Goal: Task Accomplishment & Management: Manage account settings

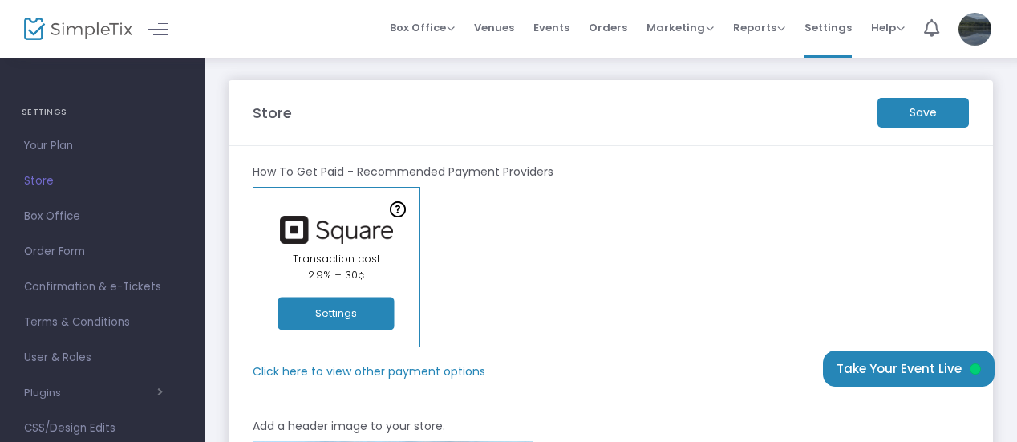
drag, startPoint x: 914, startPoint y: 108, endPoint x: 882, endPoint y: 139, distance: 44.2
click at [914, 110] on m-button "Save" at bounding box center [922, 113] width 91 height 30
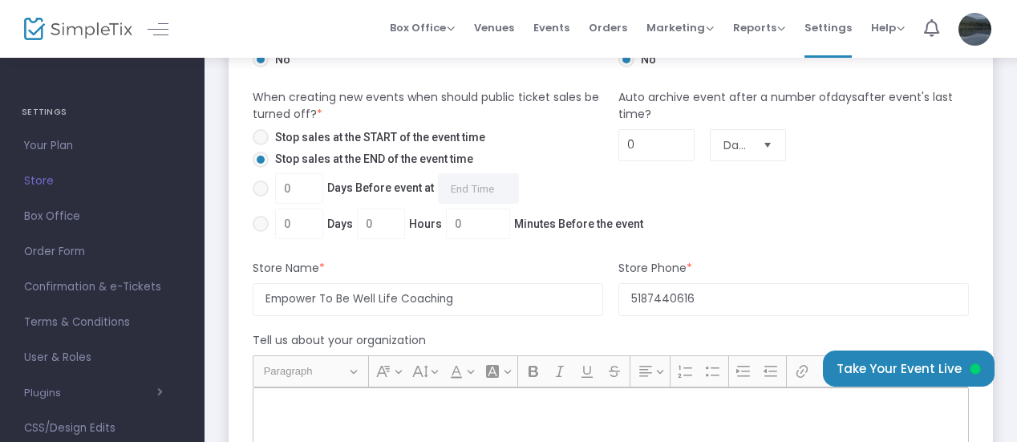
scroll to position [1123, 0]
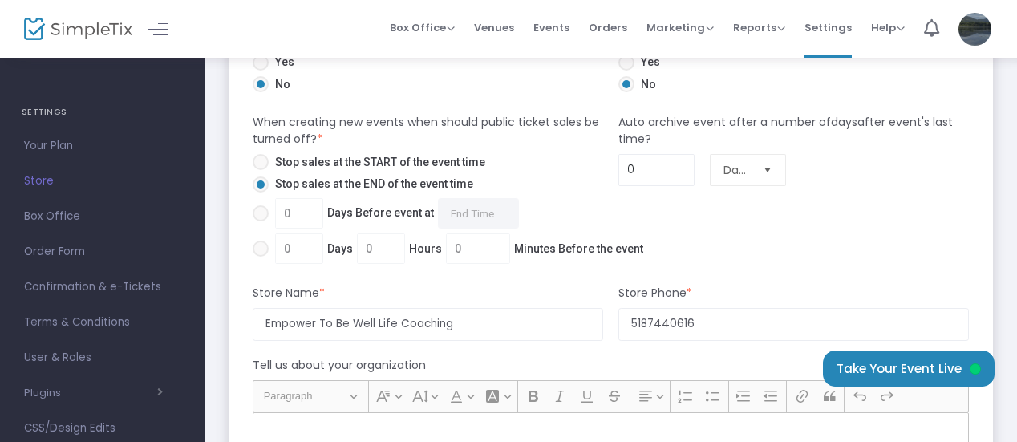
click at [768, 168] on span "Select" at bounding box center [767, 169] width 26 height 26
click at [266, 217] on span at bounding box center [261, 213] width 16 height 16
click at [261, 221] on input "0 Days Before event at Required." at bounding box center [260, 221] width 1 height 1
radio input "true"
click at [297, 216] on input "0" at bounding box center [299, 213] width 47 height 30
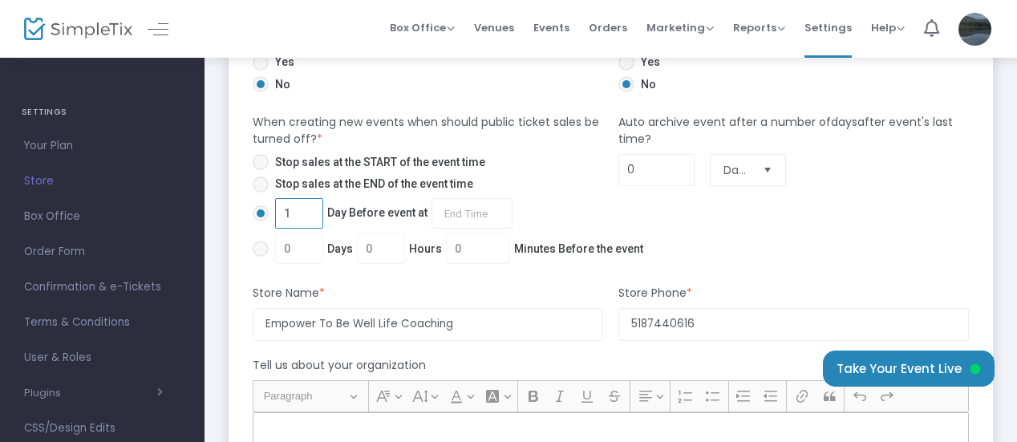
type input "1"
click at [483, 208] on input "1 Day Before event at Required." at bounding box center [471, 213] width 81 height 30
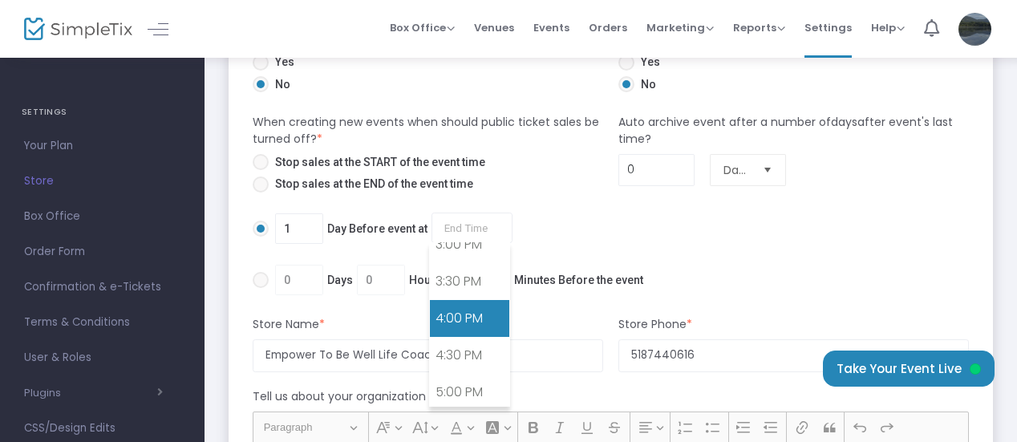
click at [475, 300] on link "4:00 PM" at bounding box center [469, 318] width 79 height 37
type input "4:00 PM"
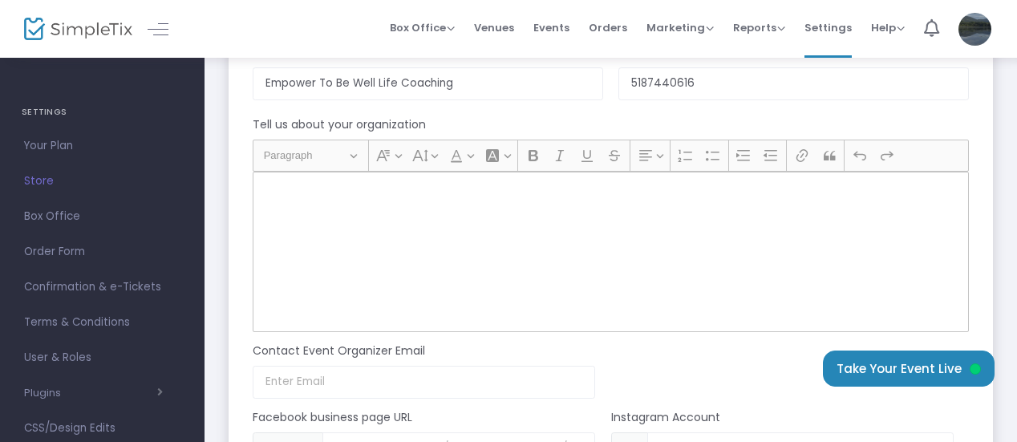
scroll to position [1283, 0]
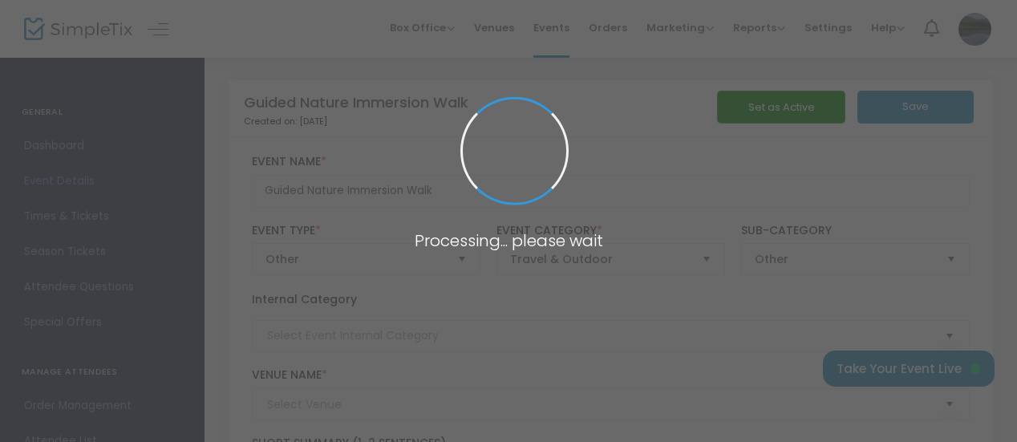
type input "[PERSON_NAME] Nature Preserve"
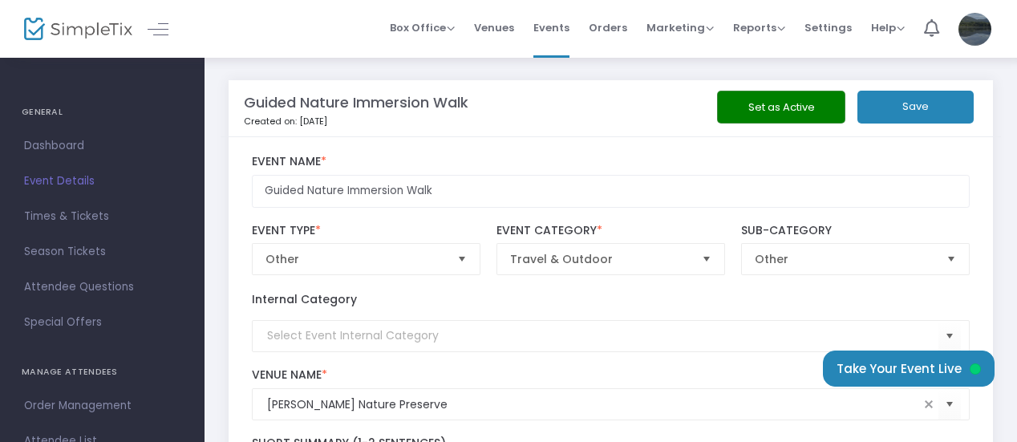
click at [800, 107] on button "Set as Active" at bounding box center [781, 107] width 128 height 33
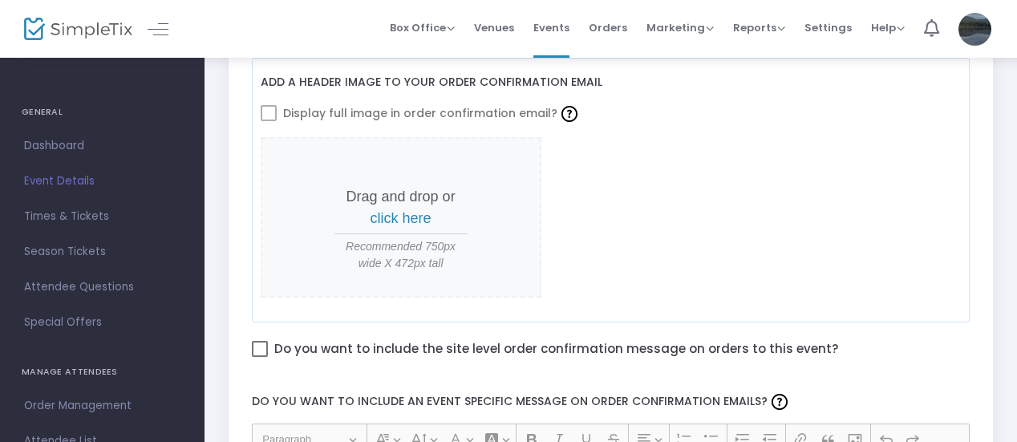
scroll to position [655, 0]
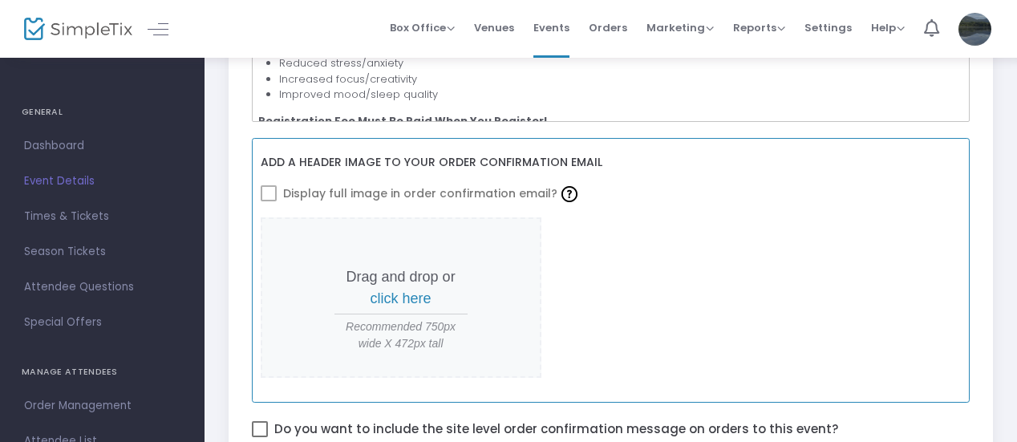
click at [266, 187] on span at bounding box center [269, 193] width 16 height 16
click at [268, 192] on span at bounding box center [269, 193] width 16 height 16
click at [411, 299] on span "click here" at bounding box center [400, 298] width 61 height 16
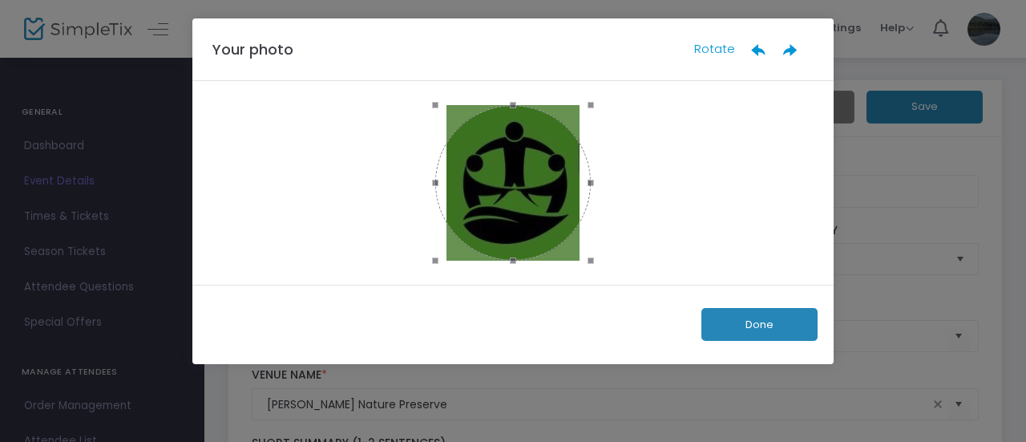
click at [773, 330] on button "Done" at bounding box center [760, 324] width 116 height 33
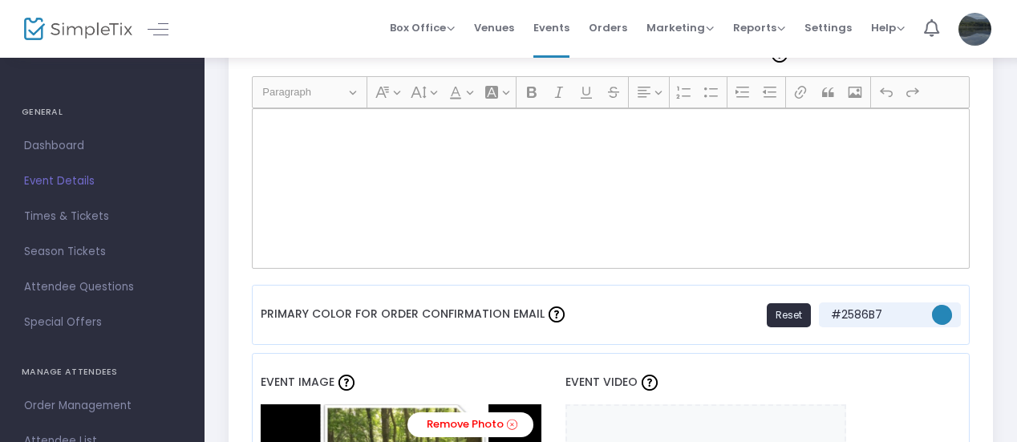
scroll to position [962, 0]
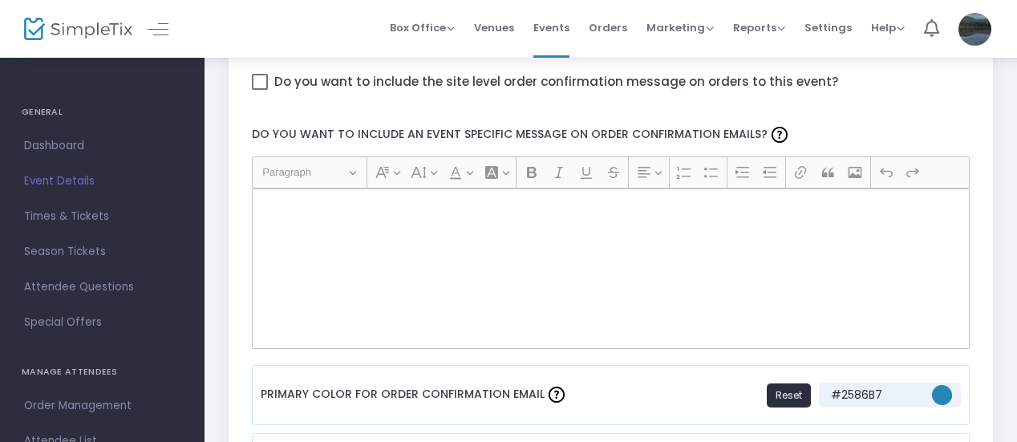
click at [330, 208] on p "Rich Text Editor, main" at bounding box center [610, 207] width 704 height 16
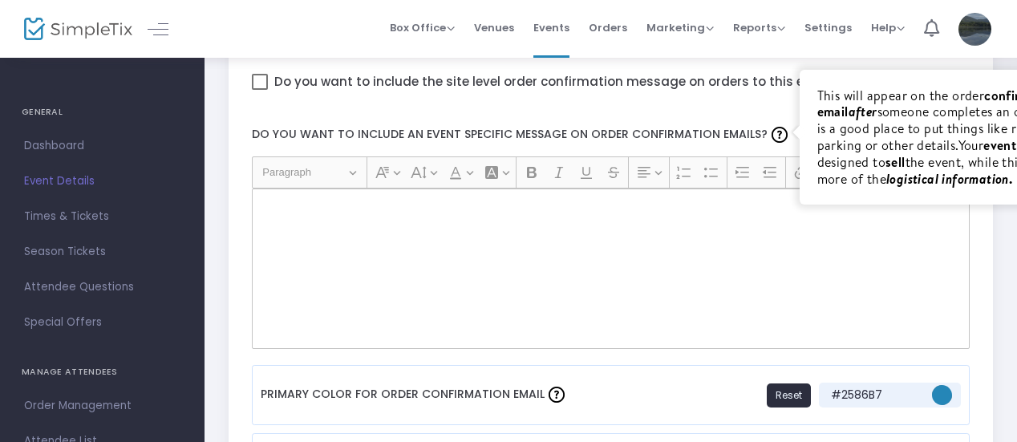
click at [771, 132] on img at bounding box center [779, 135] width 16 height 16
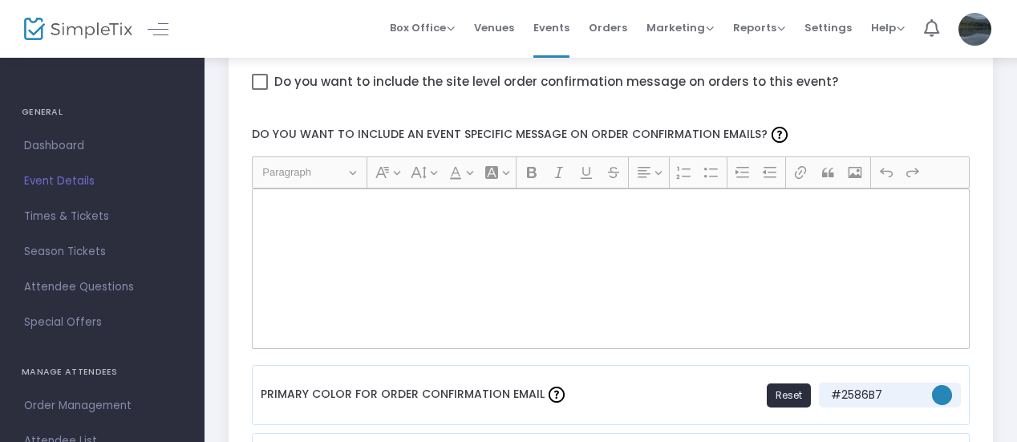
click at [688, 292] on div "Rich Text Editor, main" at bounding box center [611, 268] width 718 height 160
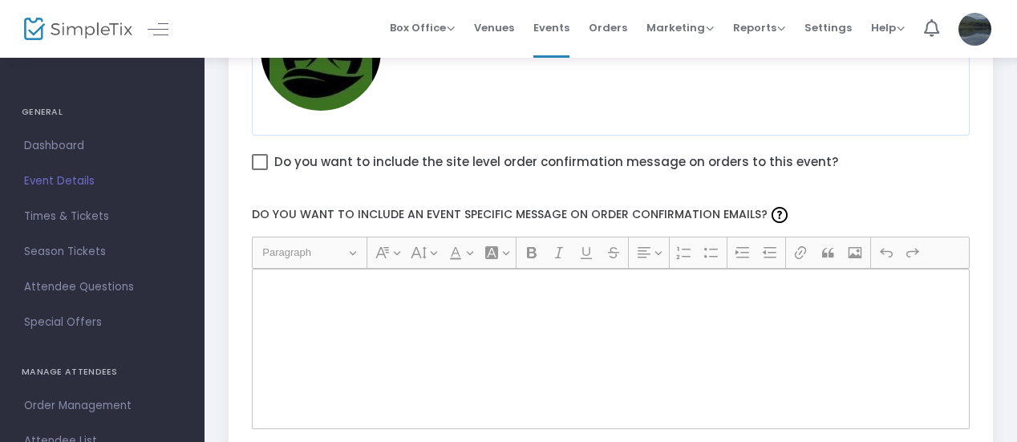
click at [259, 157] on span at bounding box center [260, 162] width 16 height 16
click at [259, 170] on input "Do you want to include the site level order confirmation message on orders to t…" at bounding box center [259, 170] width 1 height 1
click at [326, 296] on div "Rich Text Editor, main" at bounding box center [611, 349] width 718 height 160
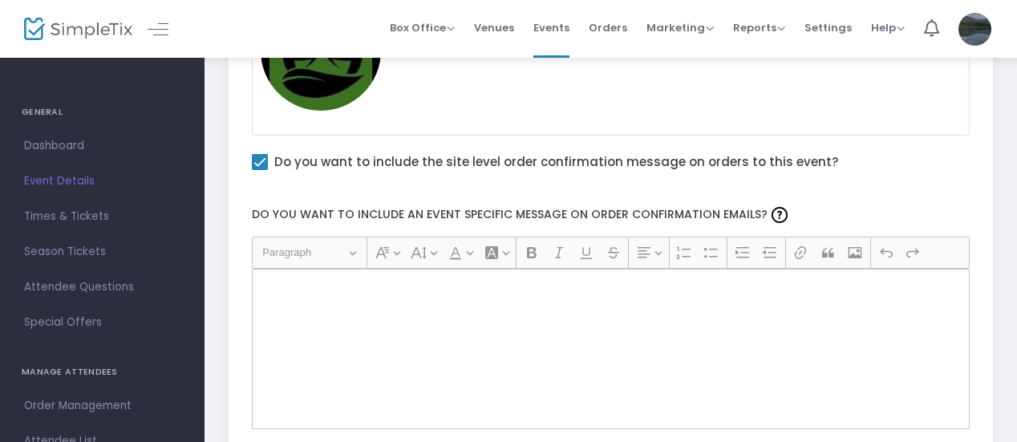
click at [261, 150] on div "Do you want to include the site level order confirmation message on orders to t…" at bounding box center [611, 165] width 734 height 42
drag, startPoint x: 300, startPoint y: 299, endPoint x: 302, endPoint y: 291, distance: 8.2
click at [300, 297] on div "Rich Text Editor, main" at bounding box center [611, 349] width 718 height 160
click at [288, 283] on p "Rich Text Editor, main" at bounding box center [610, 287] width 704 height 16
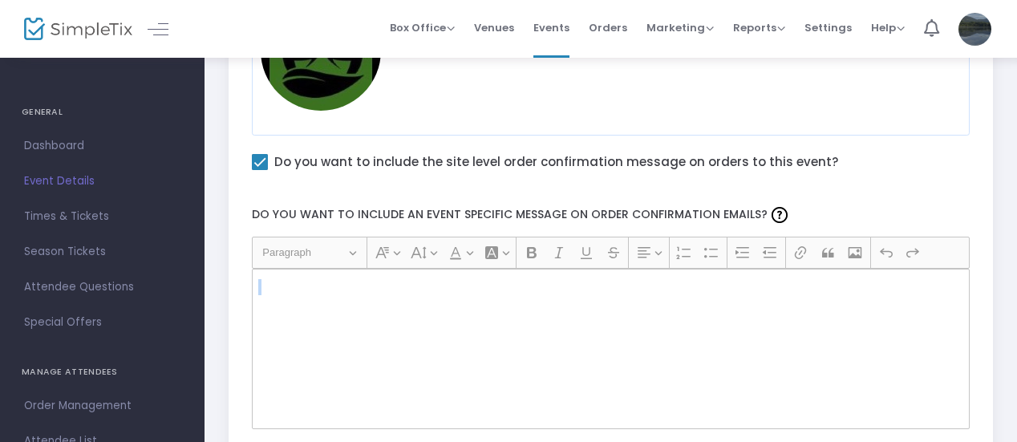
click at [310, 289] on p "Rich Text Editor, main" at bounding box center [610, 287] width 704 height 16
drag, startPoint x: 260, startPoint y: 157, endPoint x: 277, endPoint y: 207, distance: 52.8
click at [260, 163] on span at bounding box center [260, 162] width 16 height 16
click at [260, 170] on input "Do you want to include the site level order confirmation message on orders to t…" at bounding box center [259, 170] width 1 height 1
checkbox input "false"
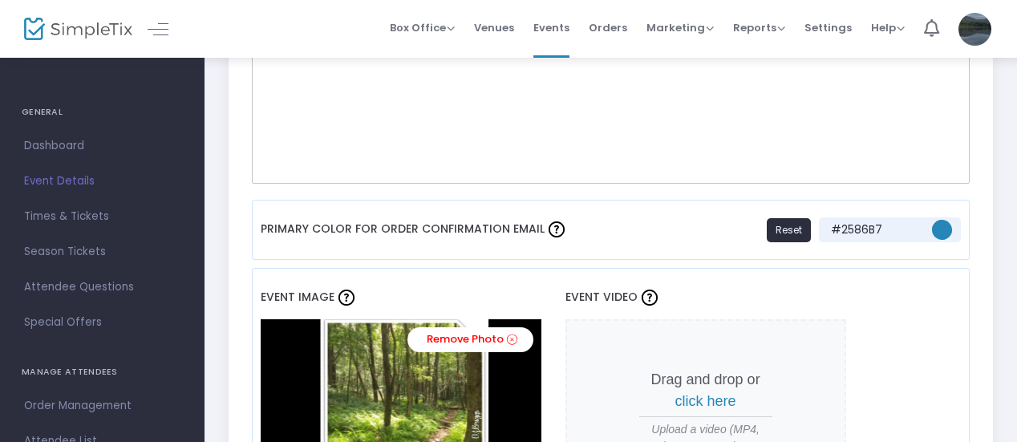
scroll to position [1123, 0]
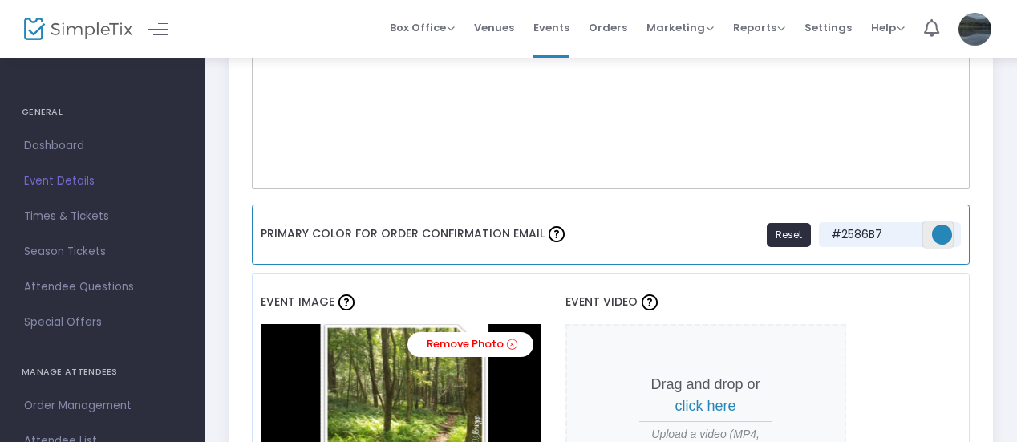
click at [941, 236] on span "#2586b7" at bounding box center [942, 235] width 20 height 20
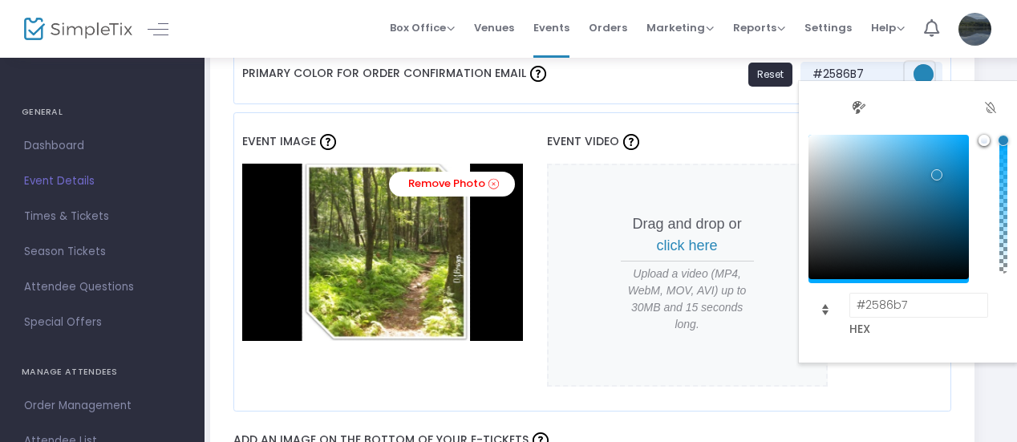
scroll to position [1203, 18]
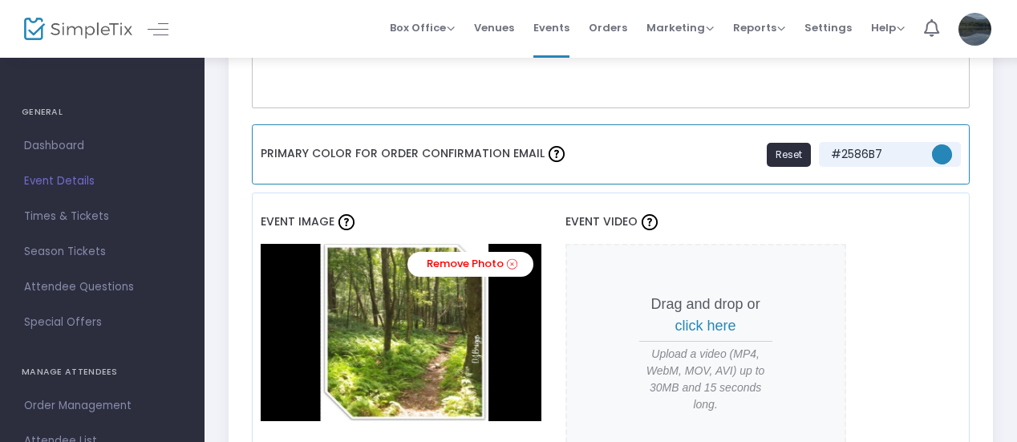
click at [674, 152] on div "Primary Color For Order Confirmation Email Reset #2586B7" at bounding box center [611, 154] width 718 height 60
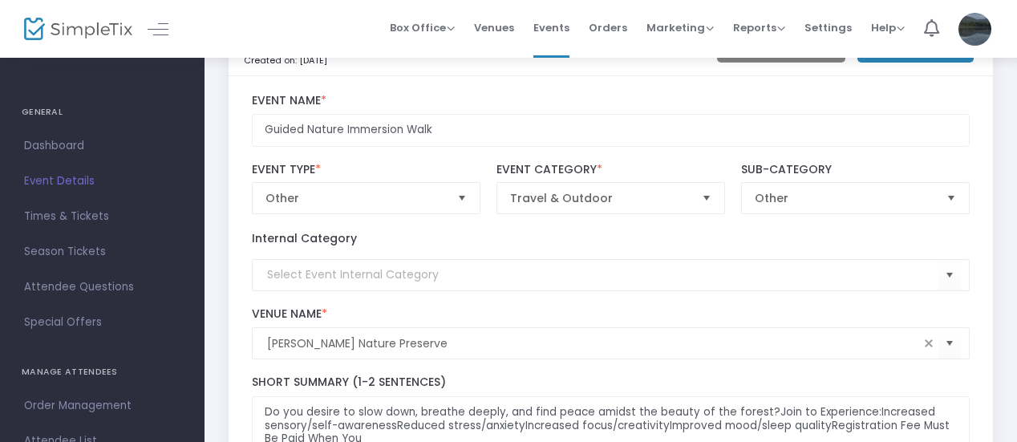
scroll to position [0, 18]
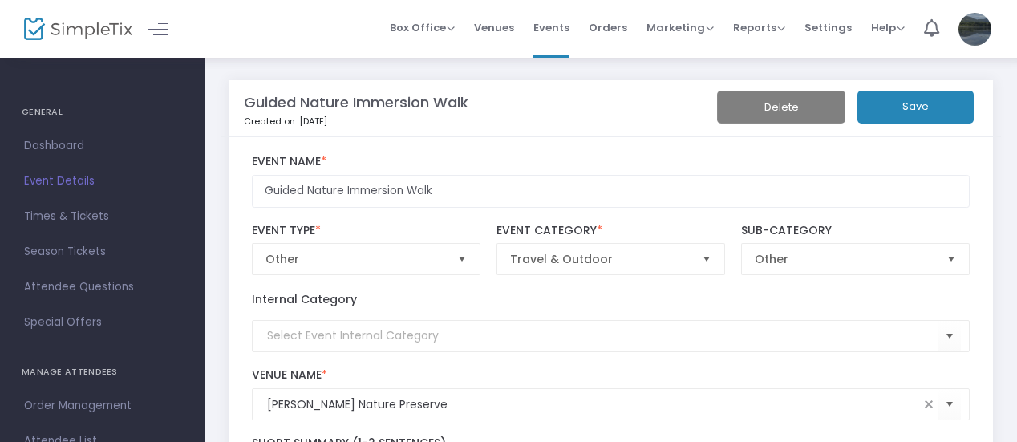
click at [928, 102] on button "Save" at bounding box center [915, 107] width 116 height 33
